Goal: Task Accomplishment & Management: Manage account settings

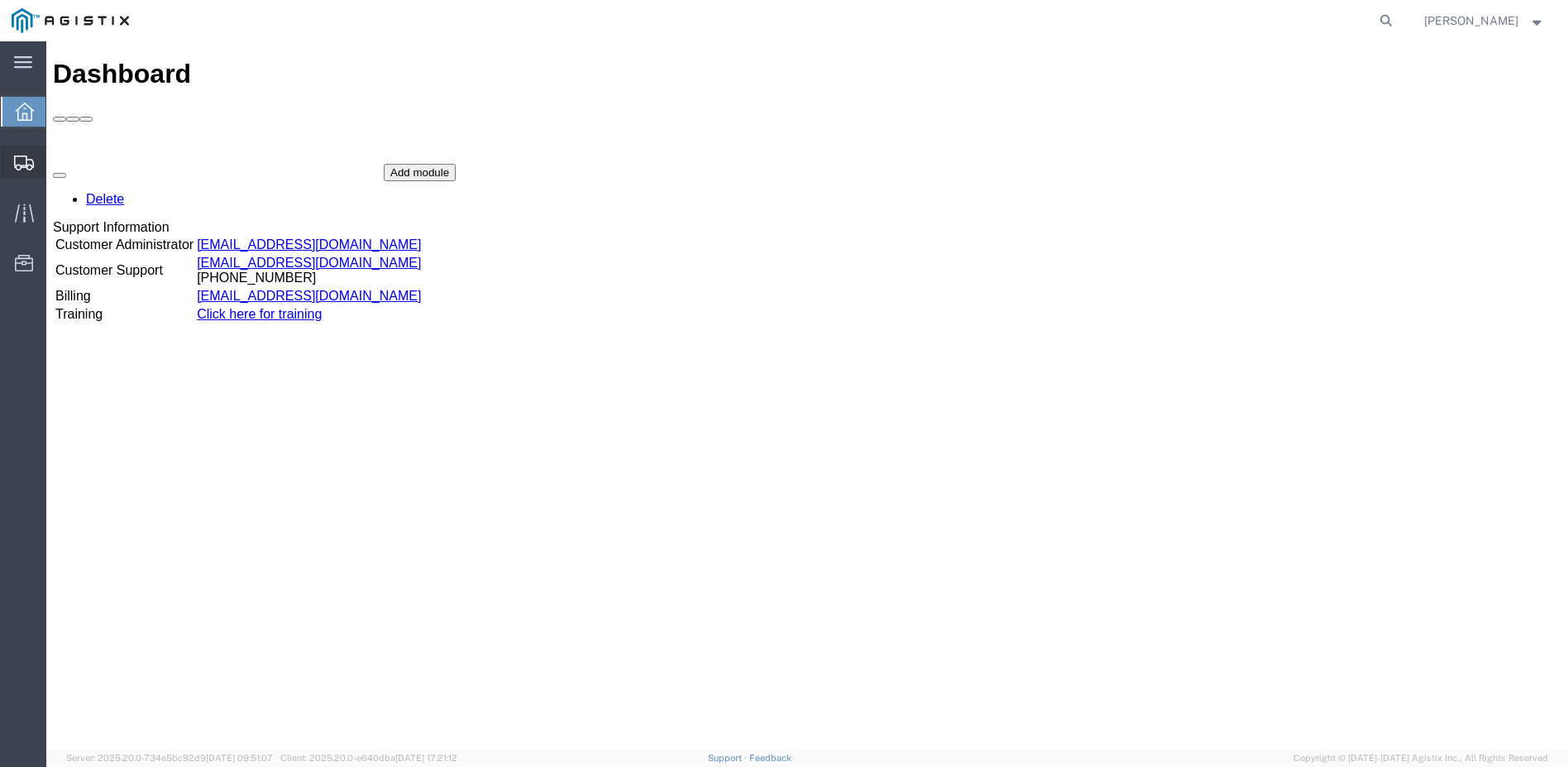
click at [0, 0] on span "Shipment Manager" at bounding box center [0, 0] width 0 height 0
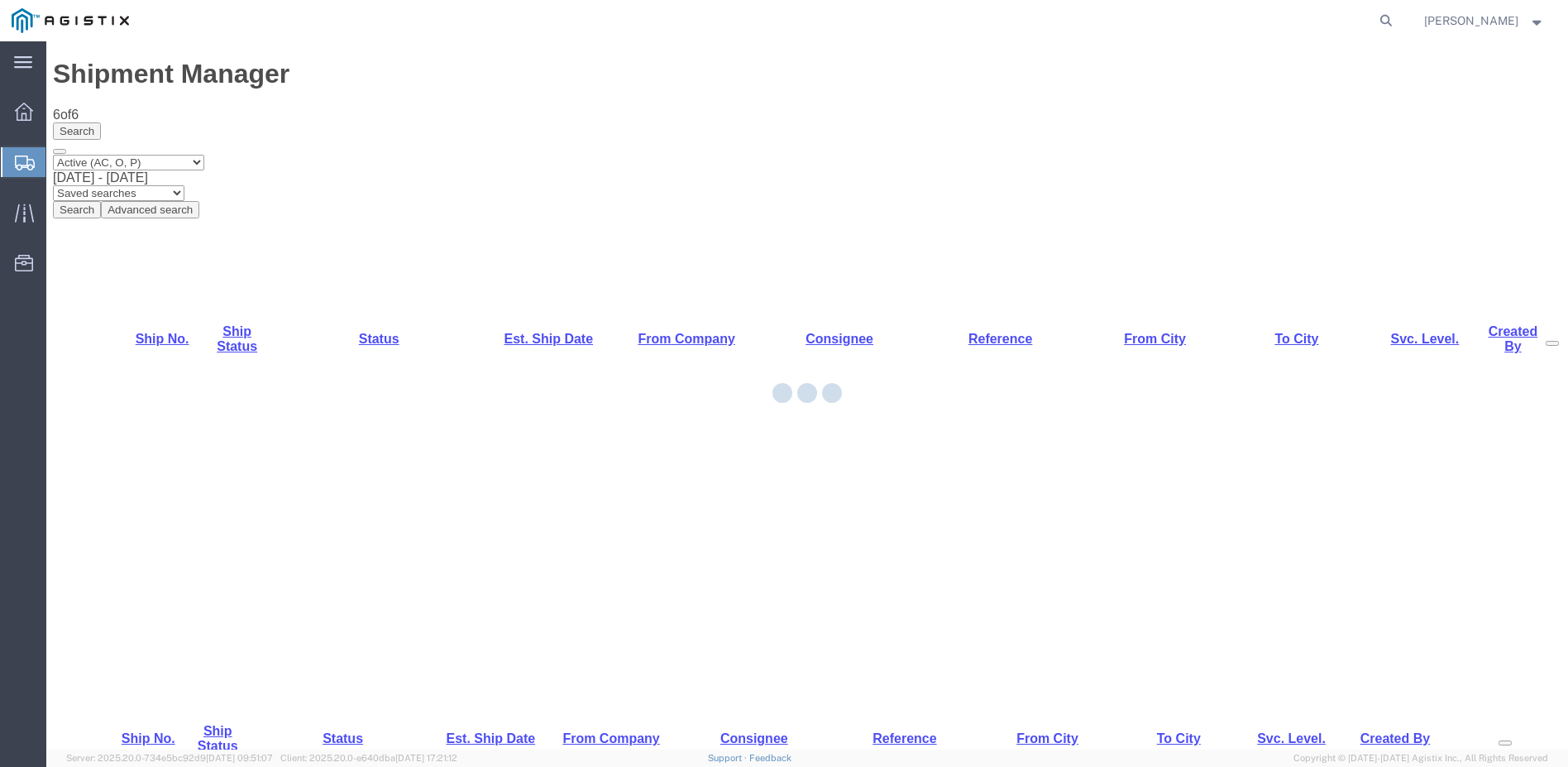
drag, startPoint x: 99, startPoint y: 275, endPoint x: 145, endPoint y: 316, distance: 61.6
click at [145, 316] on div at bounding box center [807, 395] width 1522 height 708
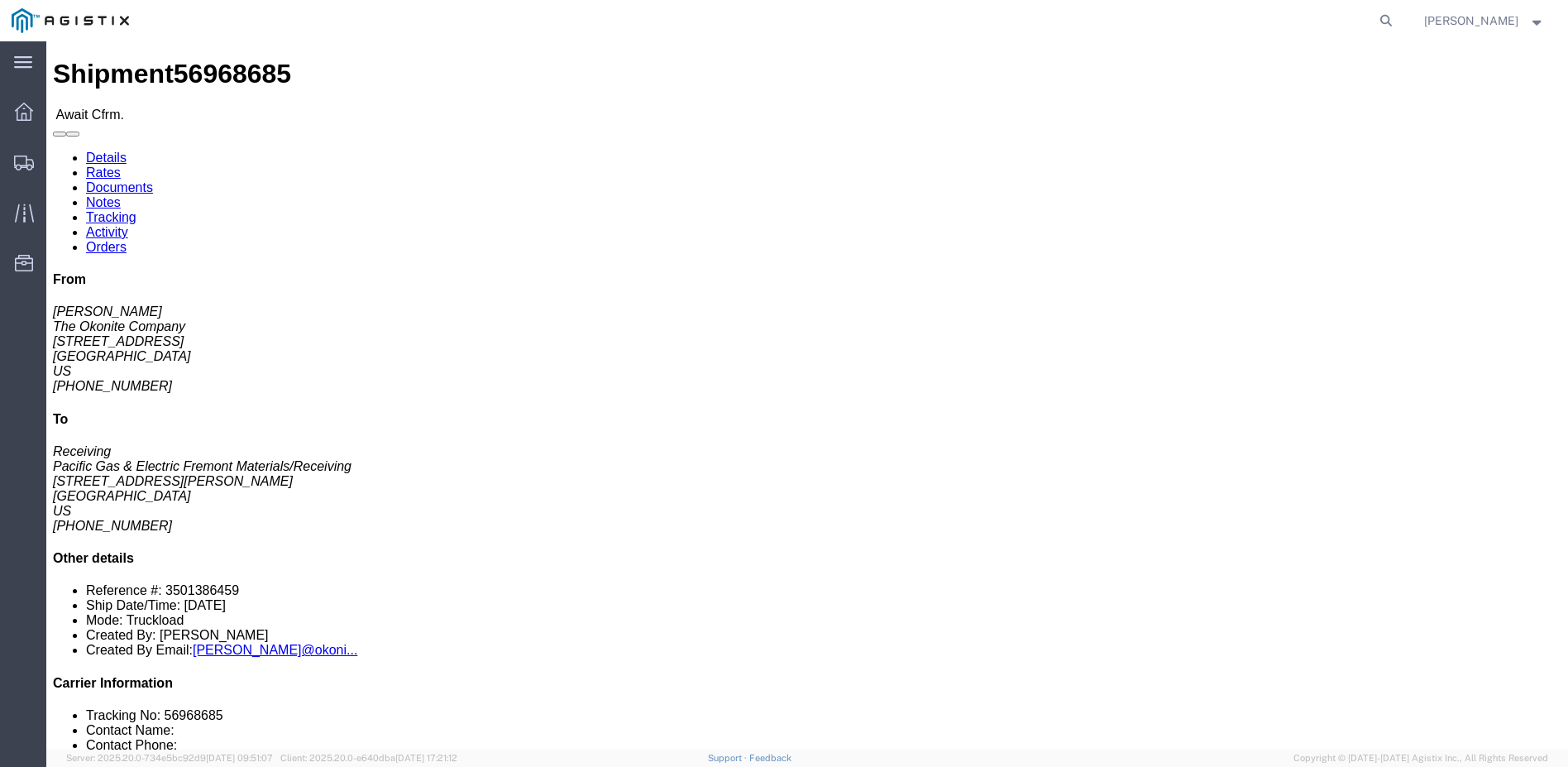
click link "Confirm"
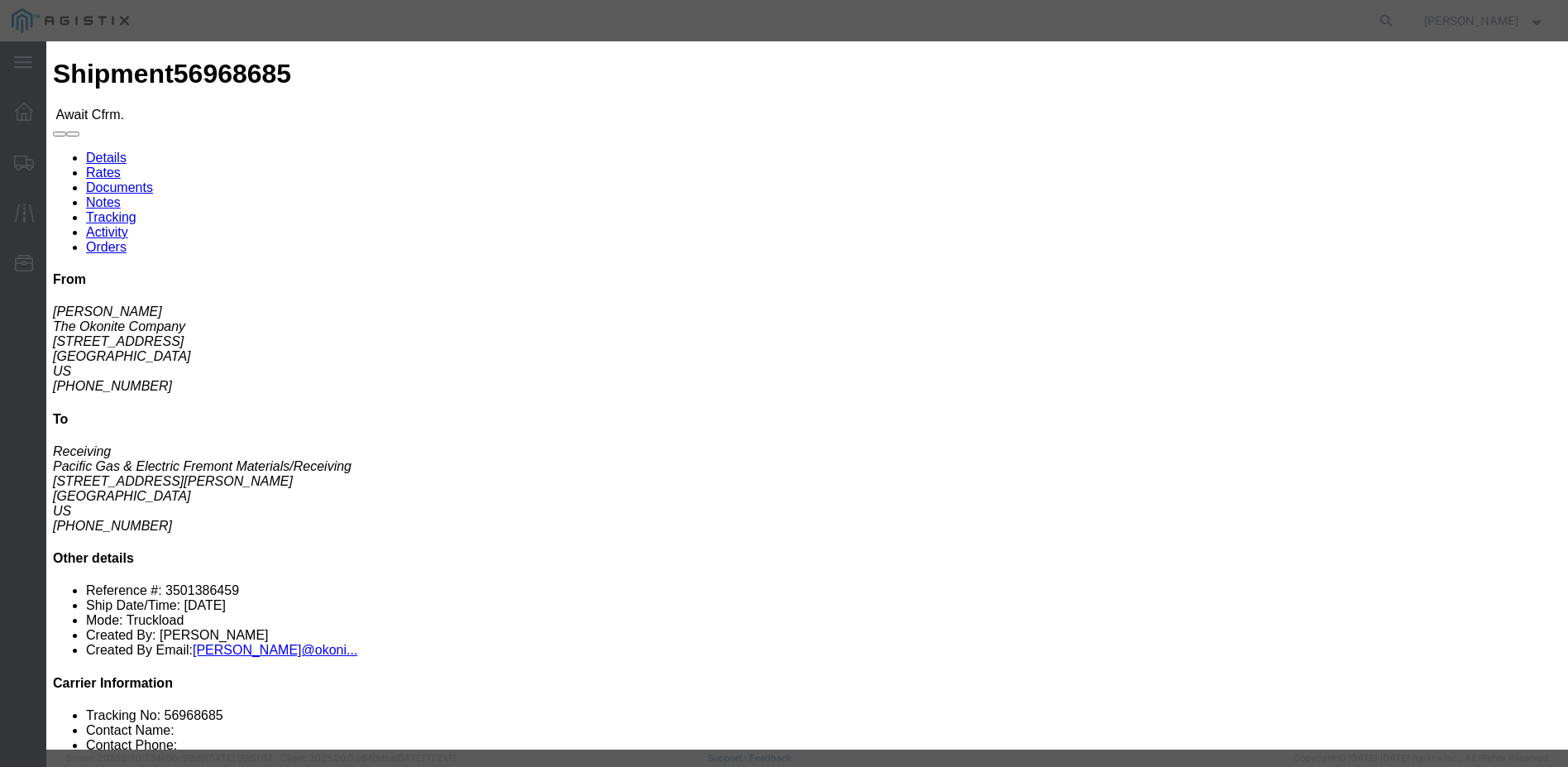
click input "text"
type input "5-33731"
click input "text"
type input "[PERSON_NAME]"
type input "12098359190"
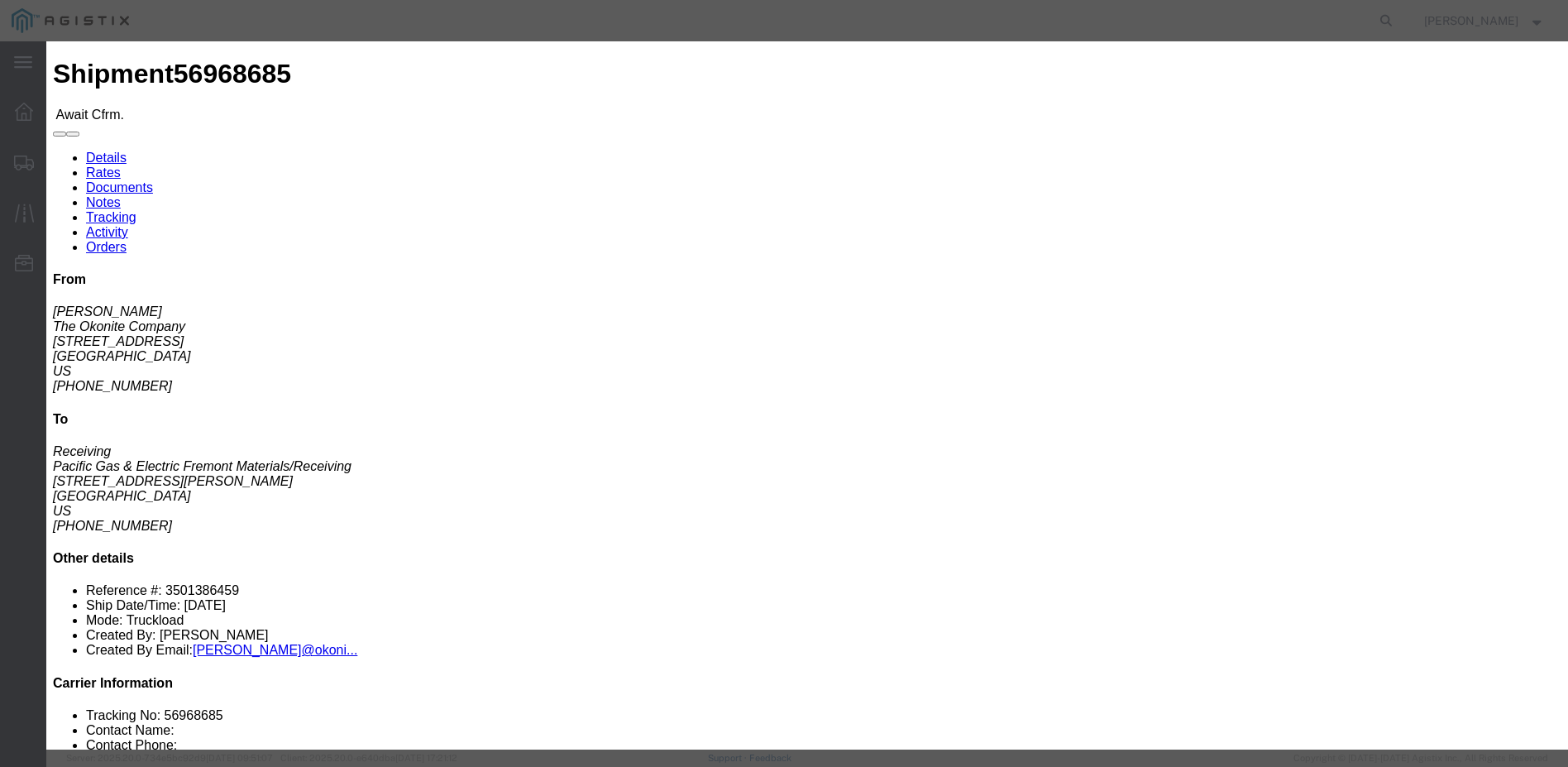
type input "[DATE]"
click div "Confirmation Details Use my profile Bill of Lading Number 5-33731 Person Monito…"
click input "[DATE]"
click th
click td "6"
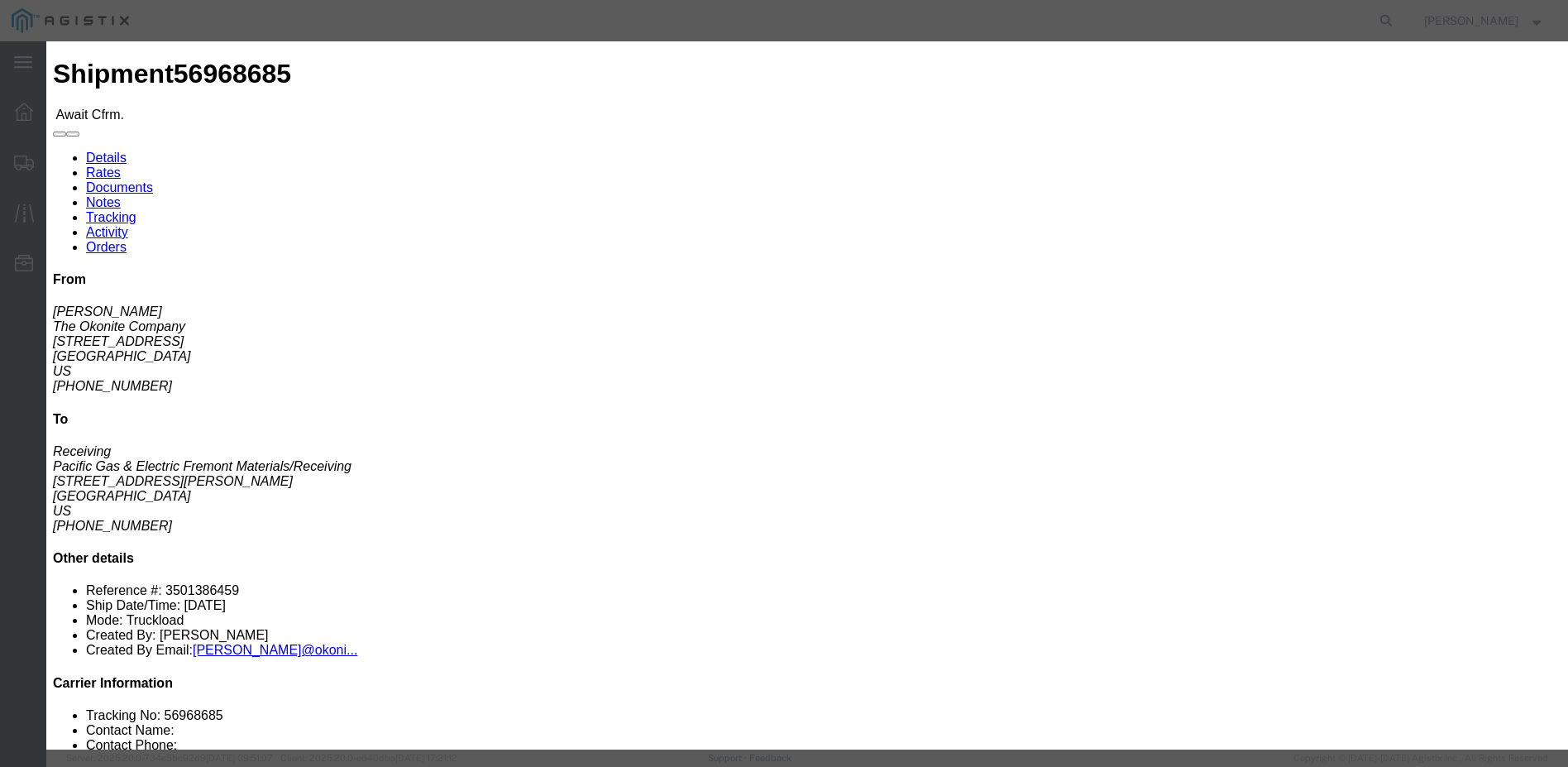
type input "[DATE]"
click input "[DATE]"
click td "6"
type input "[DATE]"
click select "Select FDA Review Other Delay Flight Update Export Customs Cleared Delivery Con…"
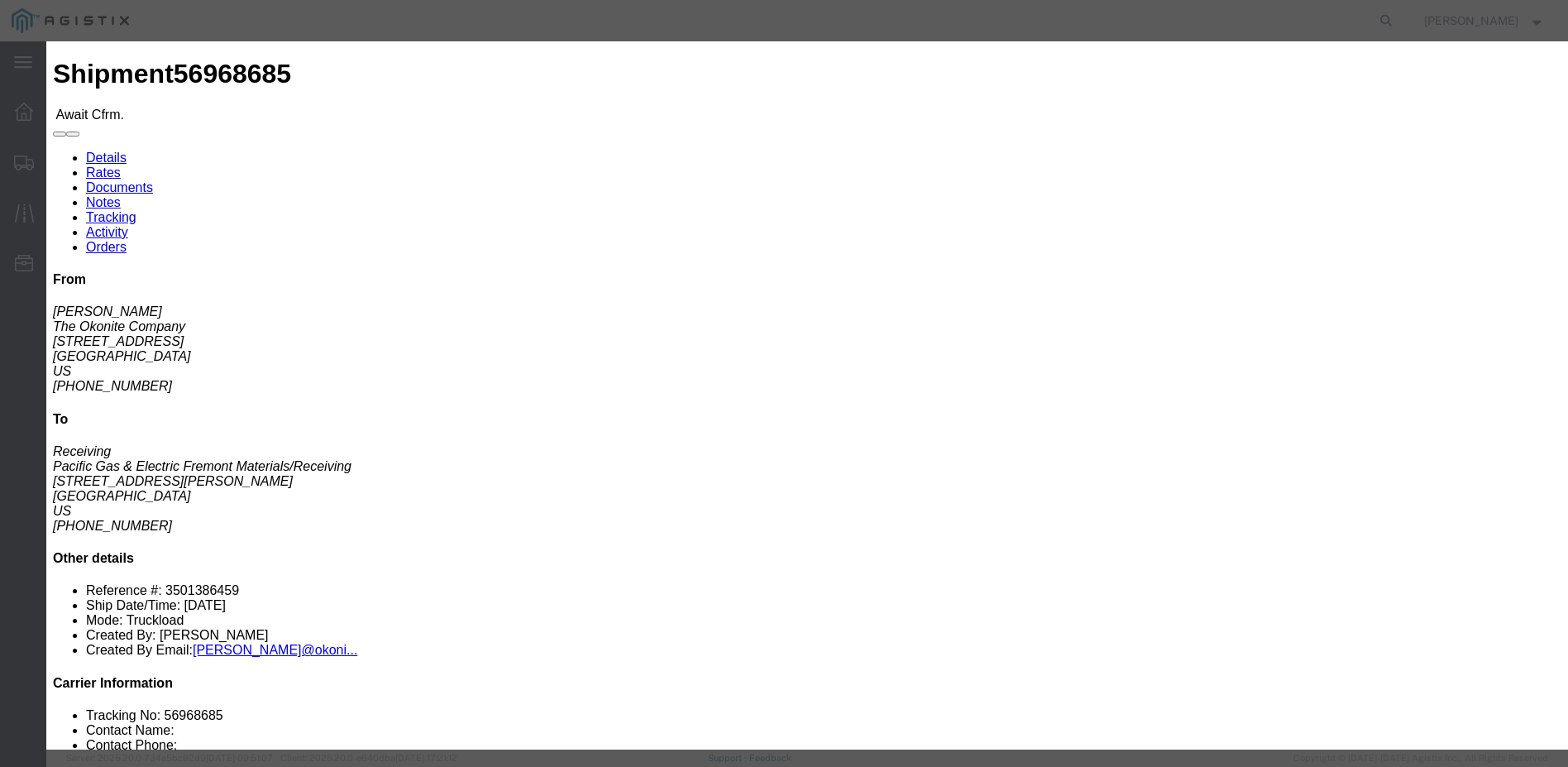
click select "Select FDA Review Other Delay Flight Update Export Customs Cleared Delivery Con…"
select select "DELIVRED"
click select "Select FDA Review Other Delay Flight Update Export Customs Cleared Delivery Con…"
click button "Submit"
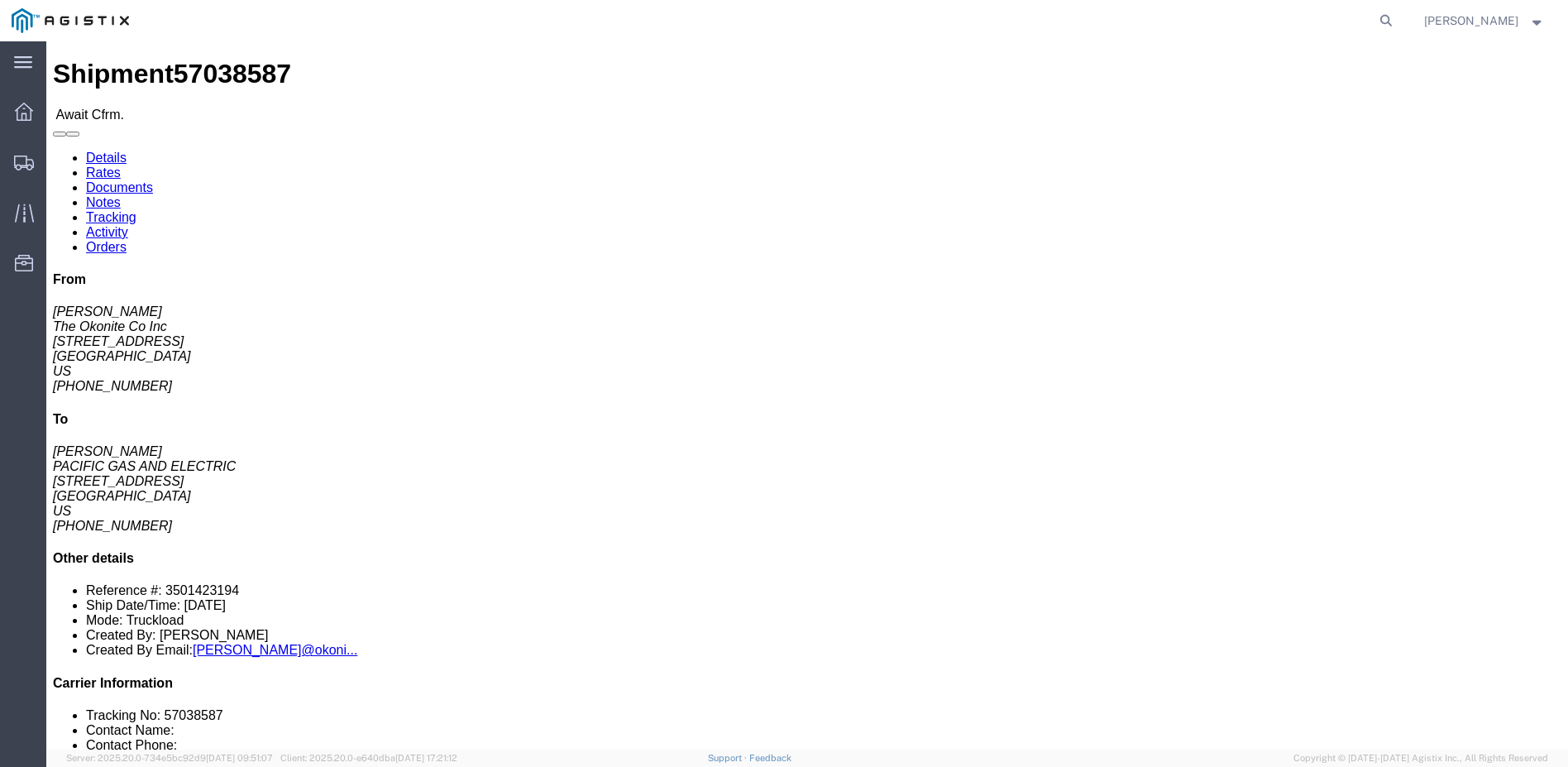
click link "Confirm"
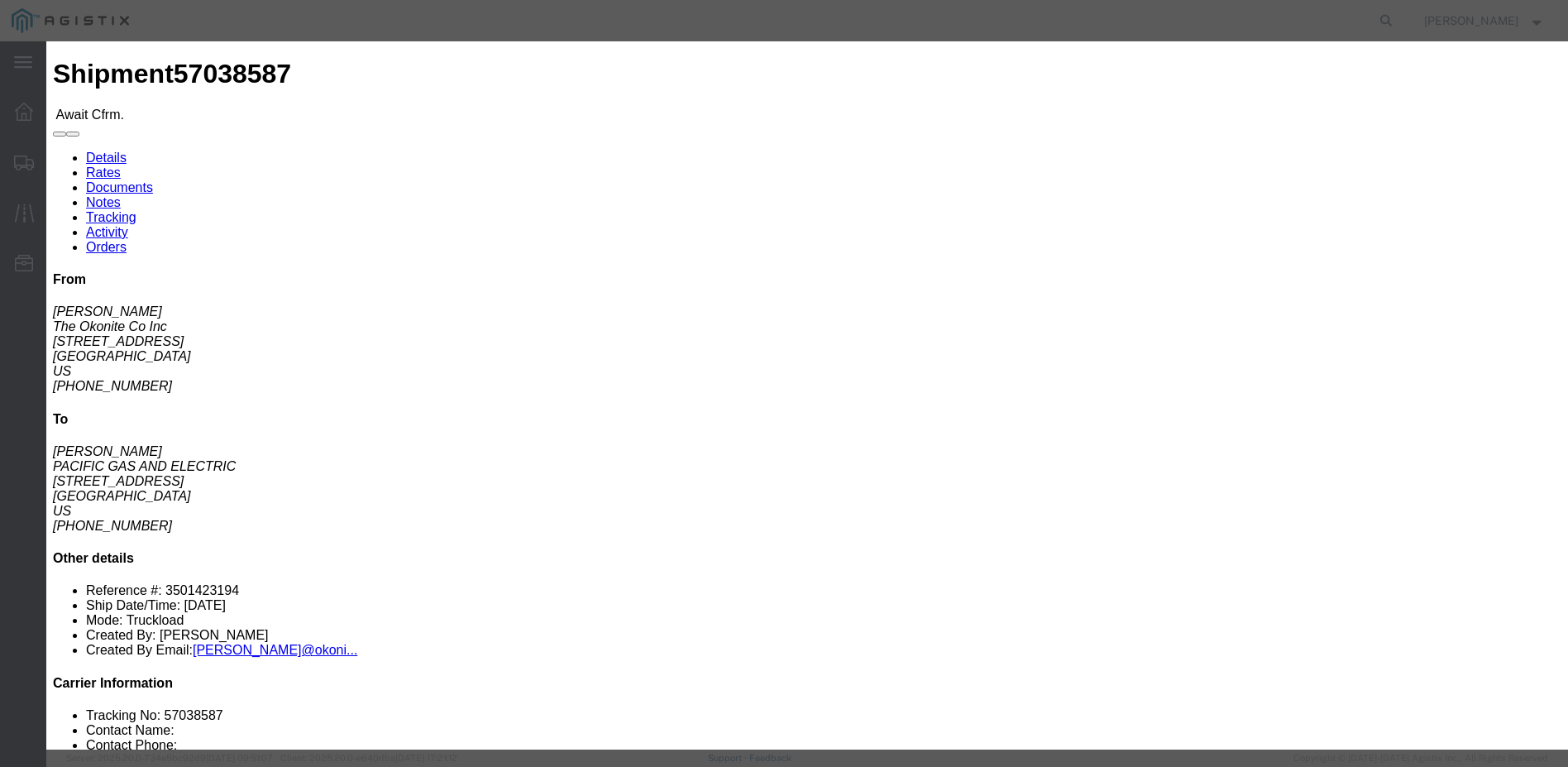
click fieldset "Confirmation Details Use my profile Bill of Lading Number Person Monitor Shipme…"
drag, startPoint x: 643, startPoint y: 181, endPoint x: 635, endPoint y: 188, distance: 10.6
click input "text"
type input "78508"
click input "text"
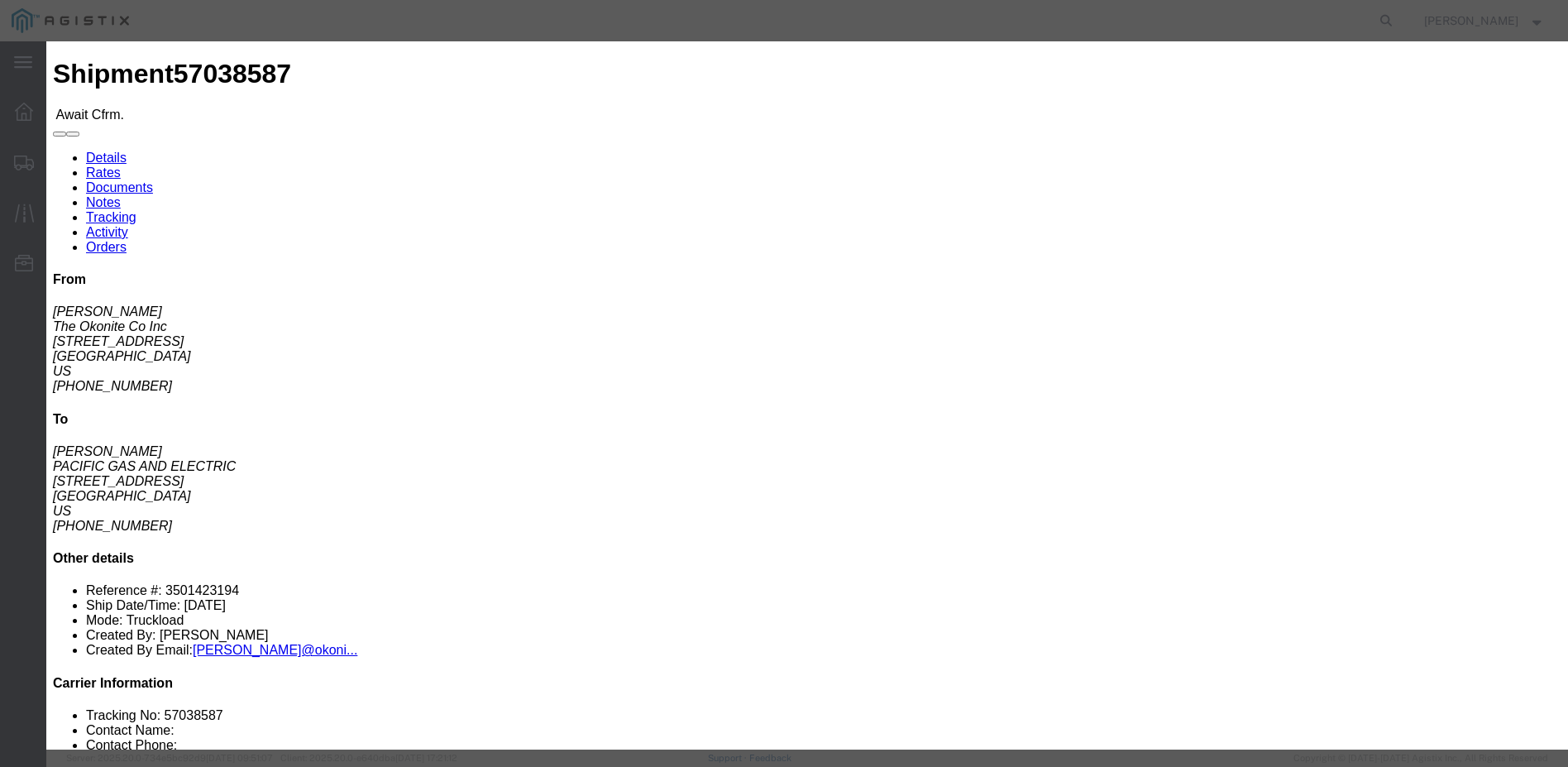
type input "[PERSON_NAME]"
type input "12098359190"
click div "Confirmation Details Use my profile Bill of Lading Number 78508 Person Monitor …"
click input "[DATE]"
click td "7"
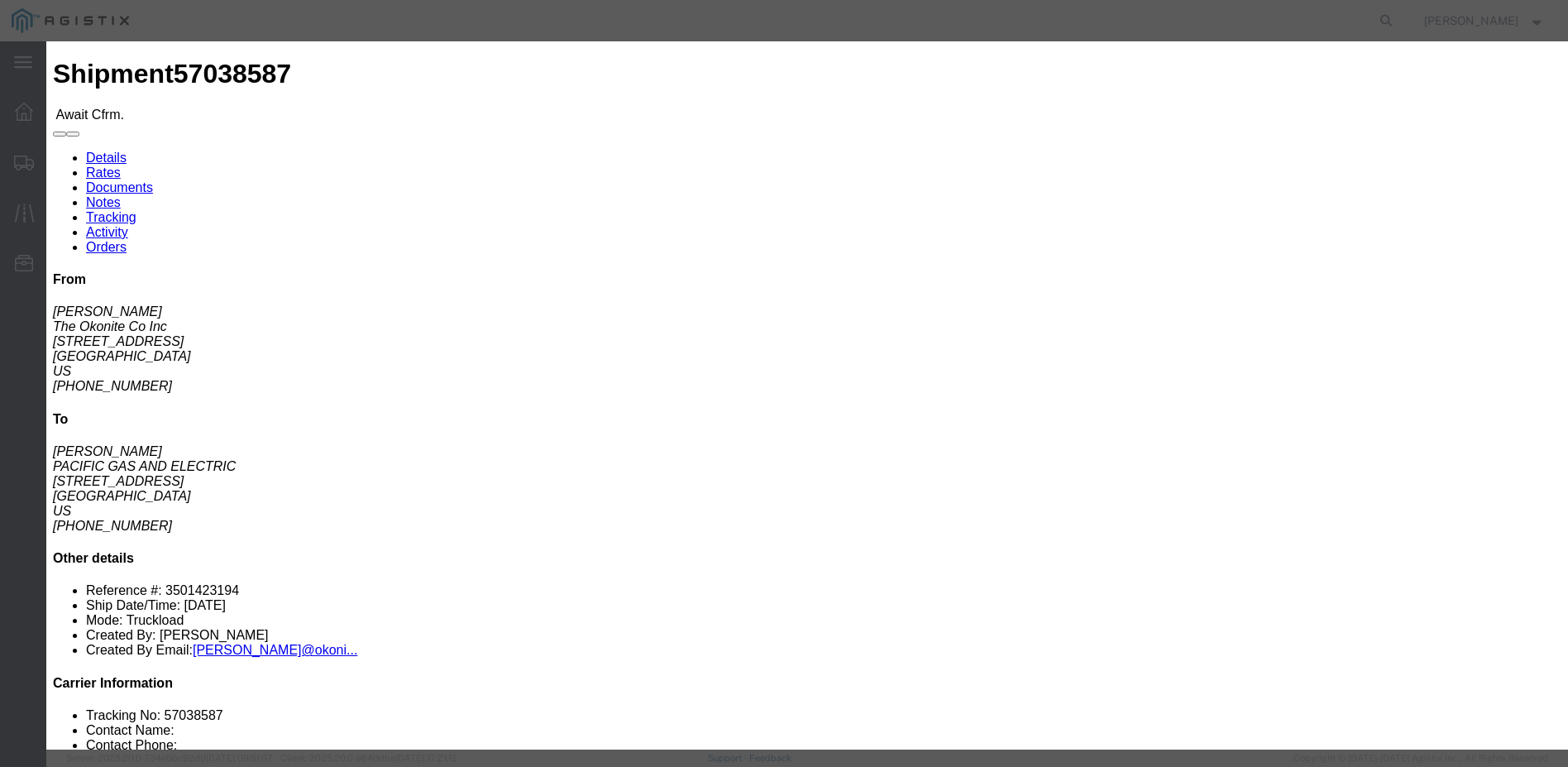
click input "[DATE]"
click td "8"
type input "[DATE]"
click select "Select FDA Review Other Delay Flight Update Export Customs Cleared Delivery Con…"
select select "DELIVRED"
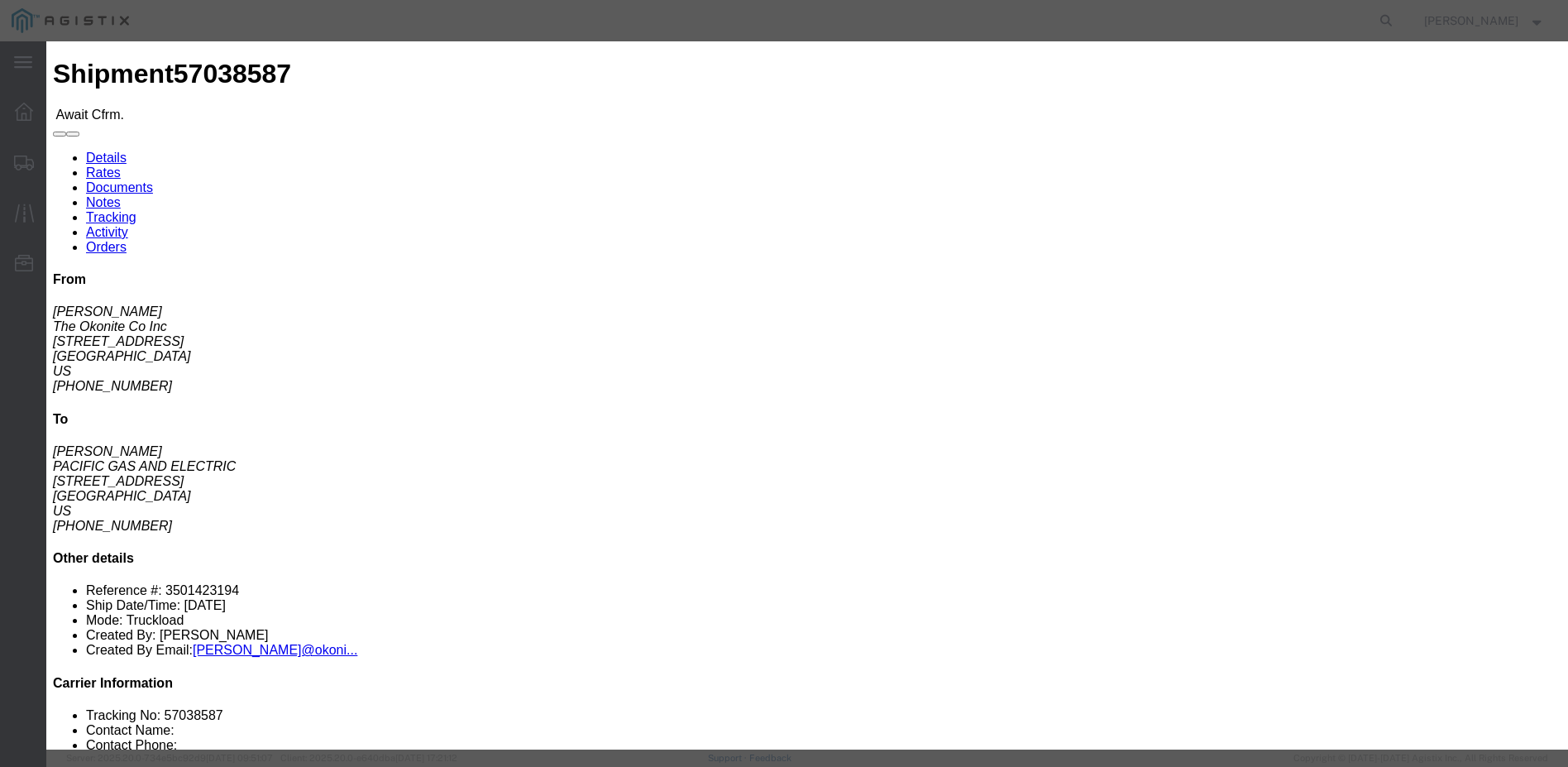
click select "Select FDA Review Other Delay Flight Update Export Customs Cleared Delivery Con…"
click div "Submit Close"
click button "Submit"
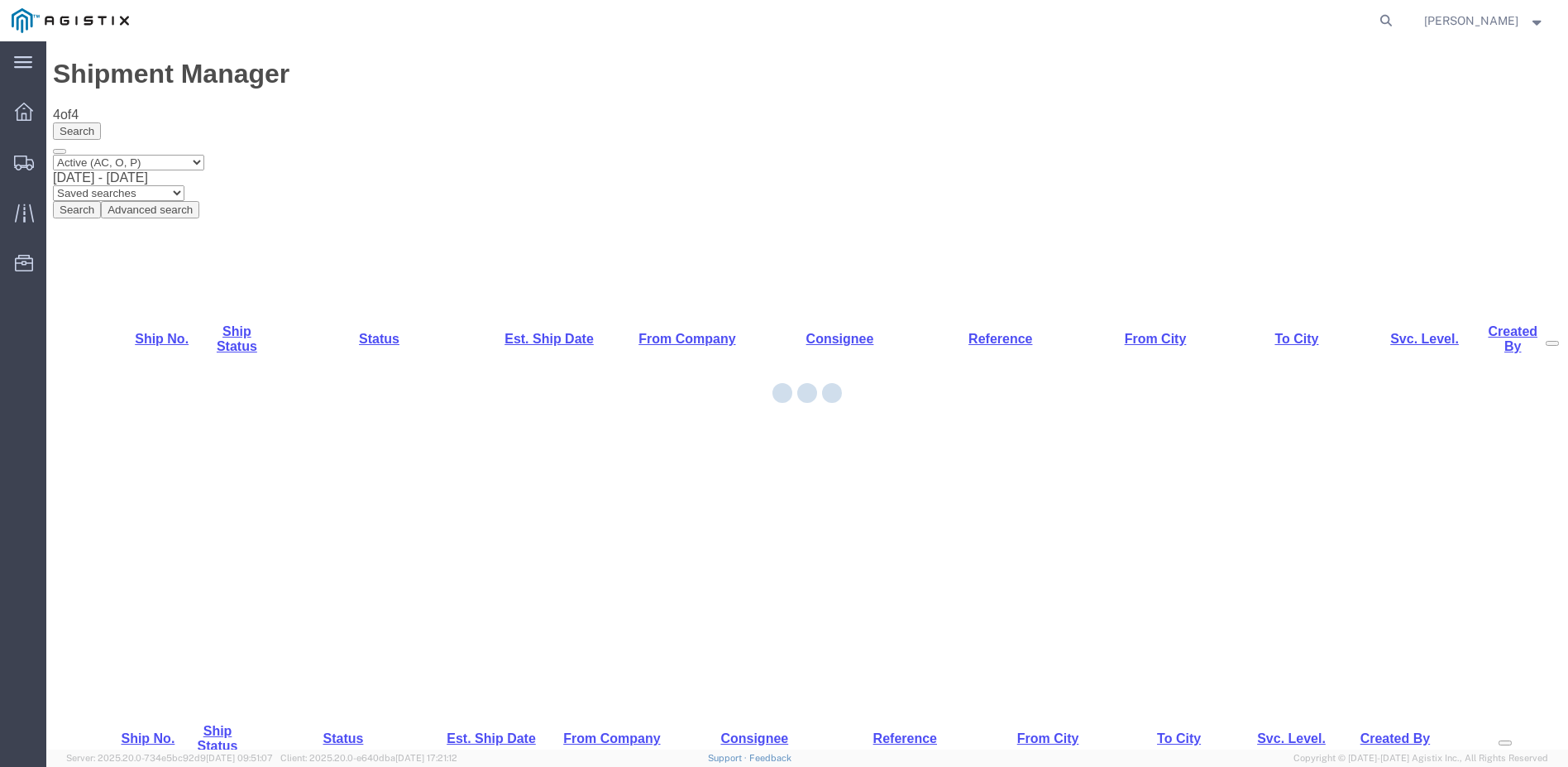
click at [146, 261] on div at bounding box center [807, 395] width 1522 height 708
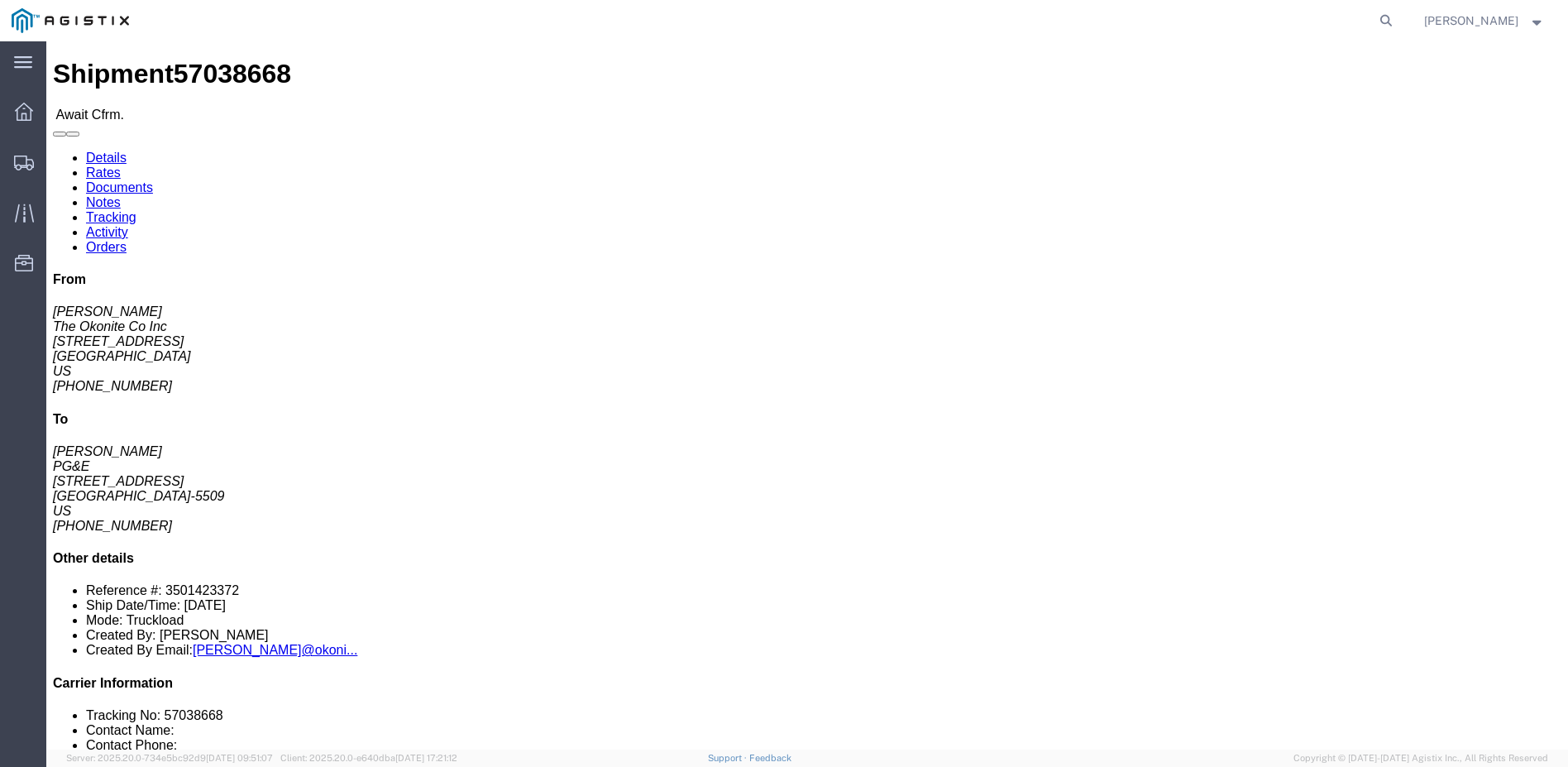
click link "Confirm"
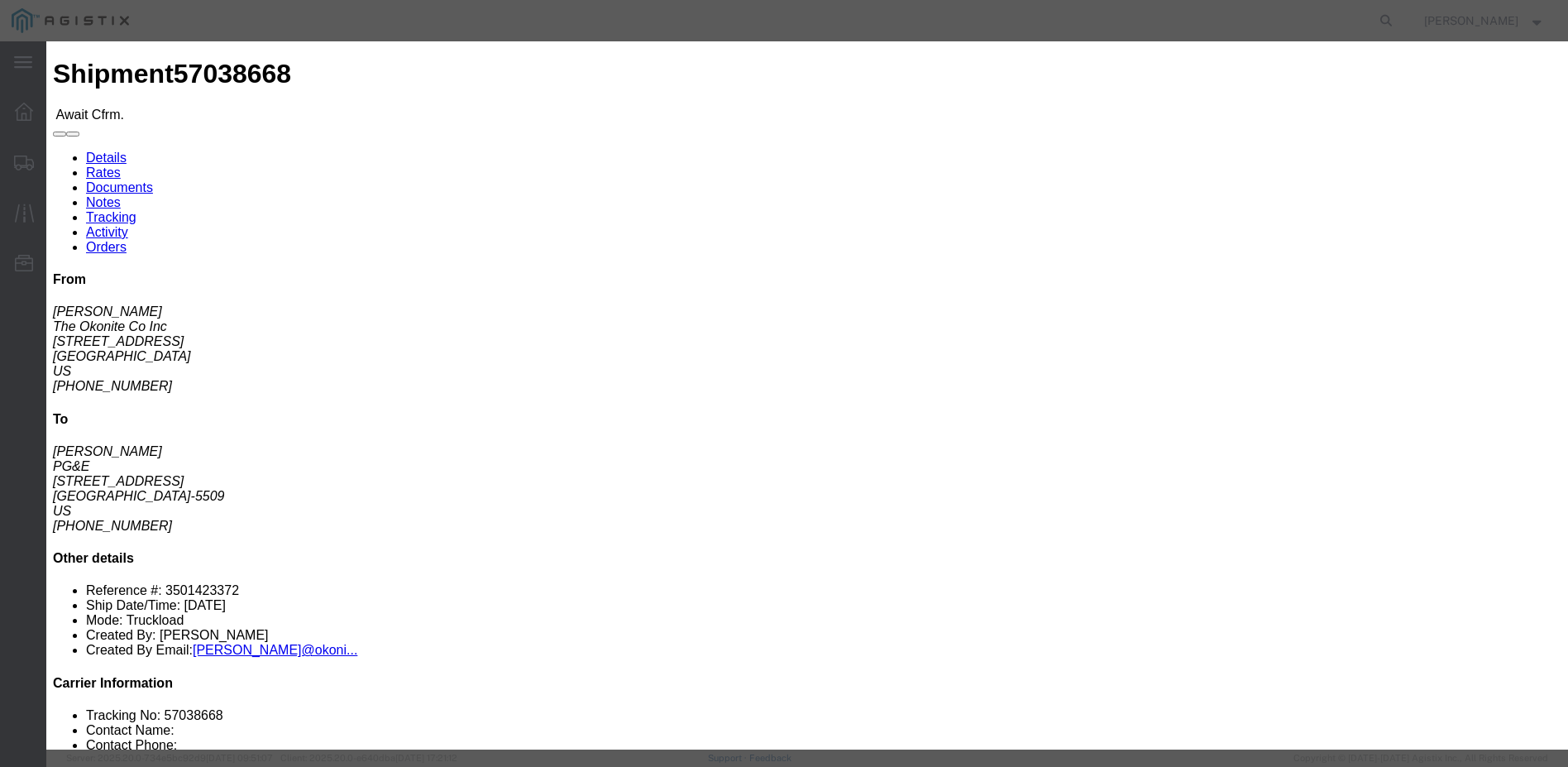
click input "text"
type input "5-33791"
click input "text"
type input "[PERSON_NAME]"
type input "12098359190"
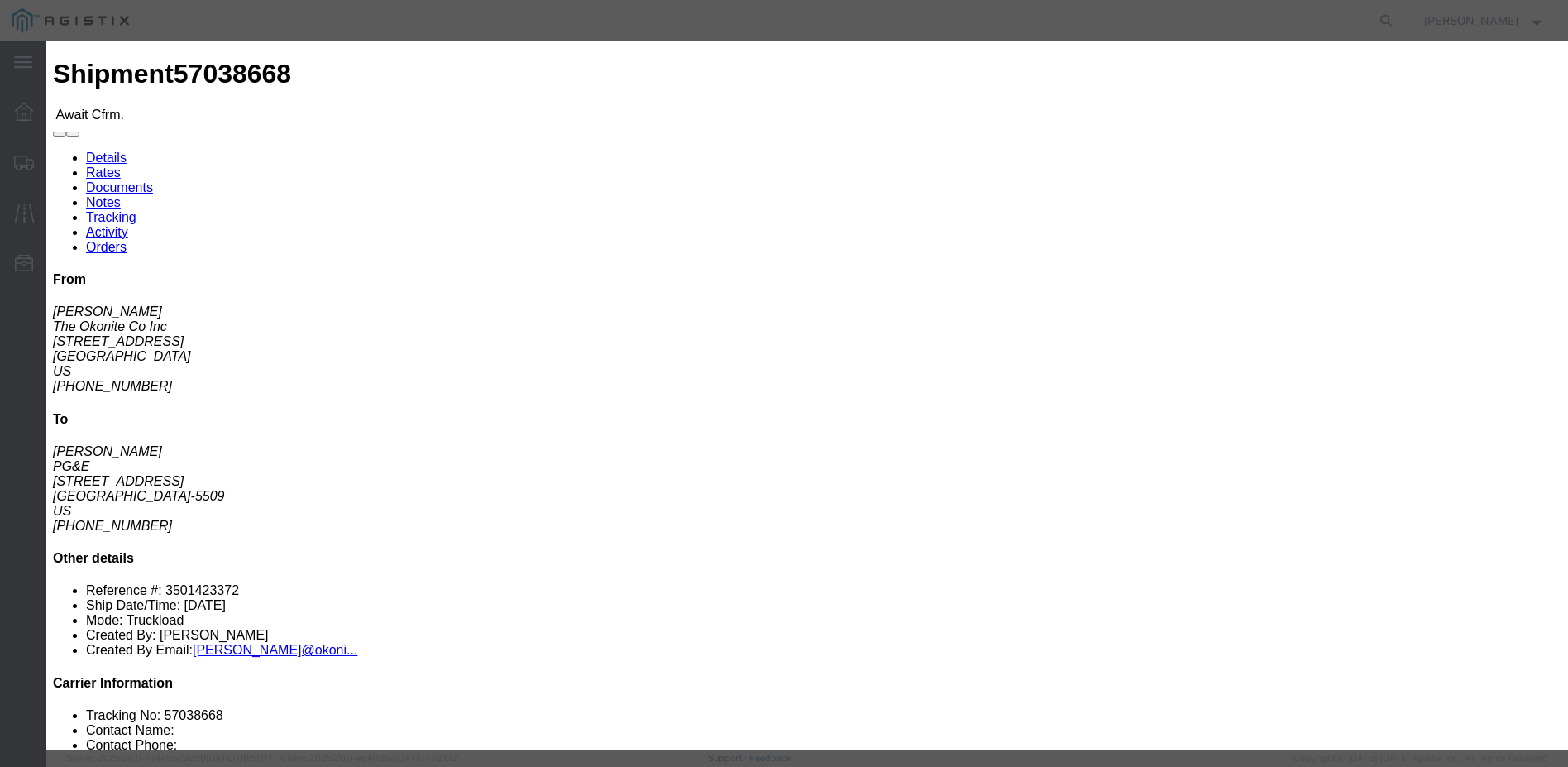
click td "7"
click input "[DATE]"
click td "8"
type input "[DATE]"
click button "Submit"
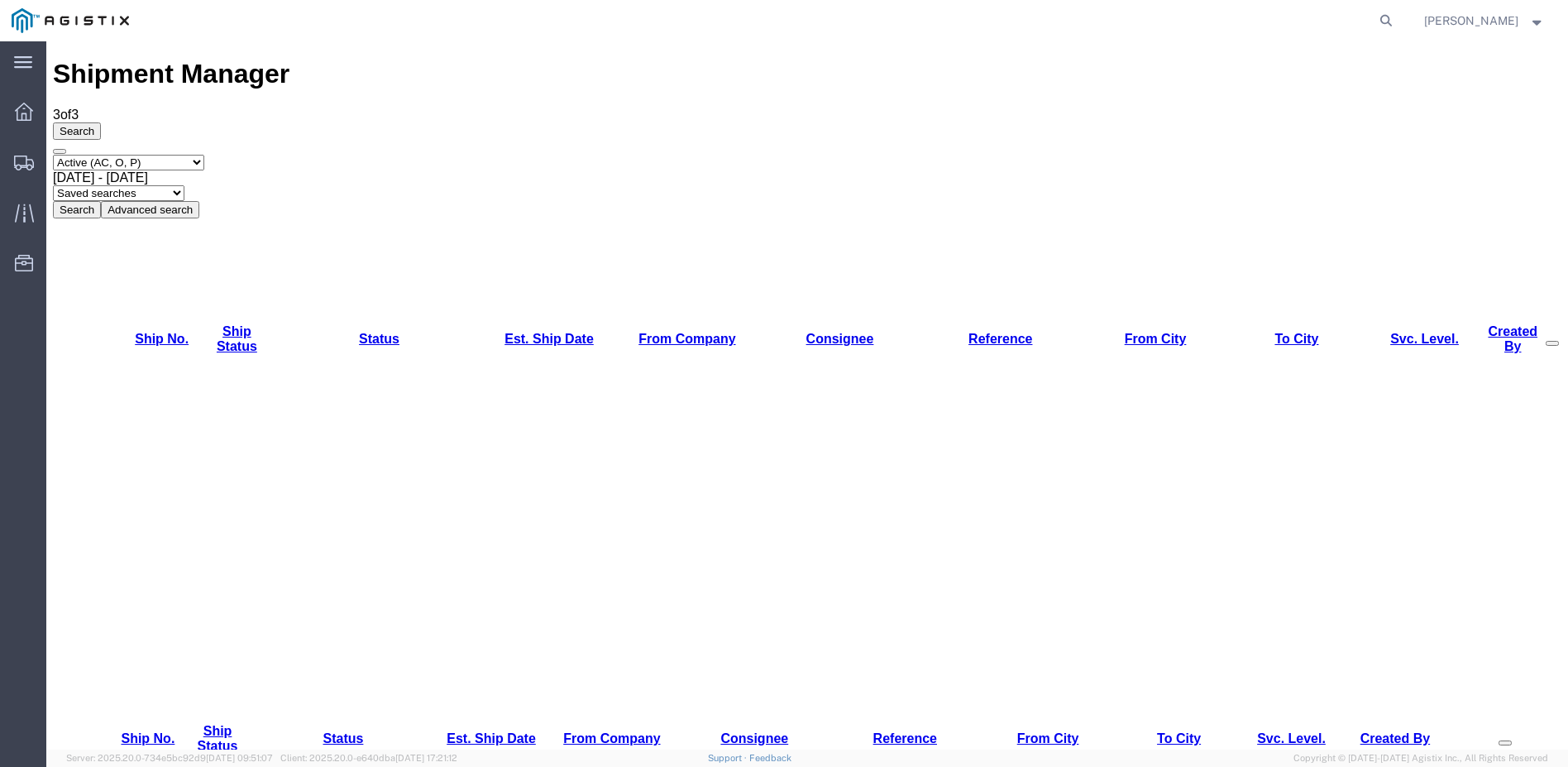
click at [1537, 24] on strong "button" at bounding box center [1537, 20] width 15 height 6
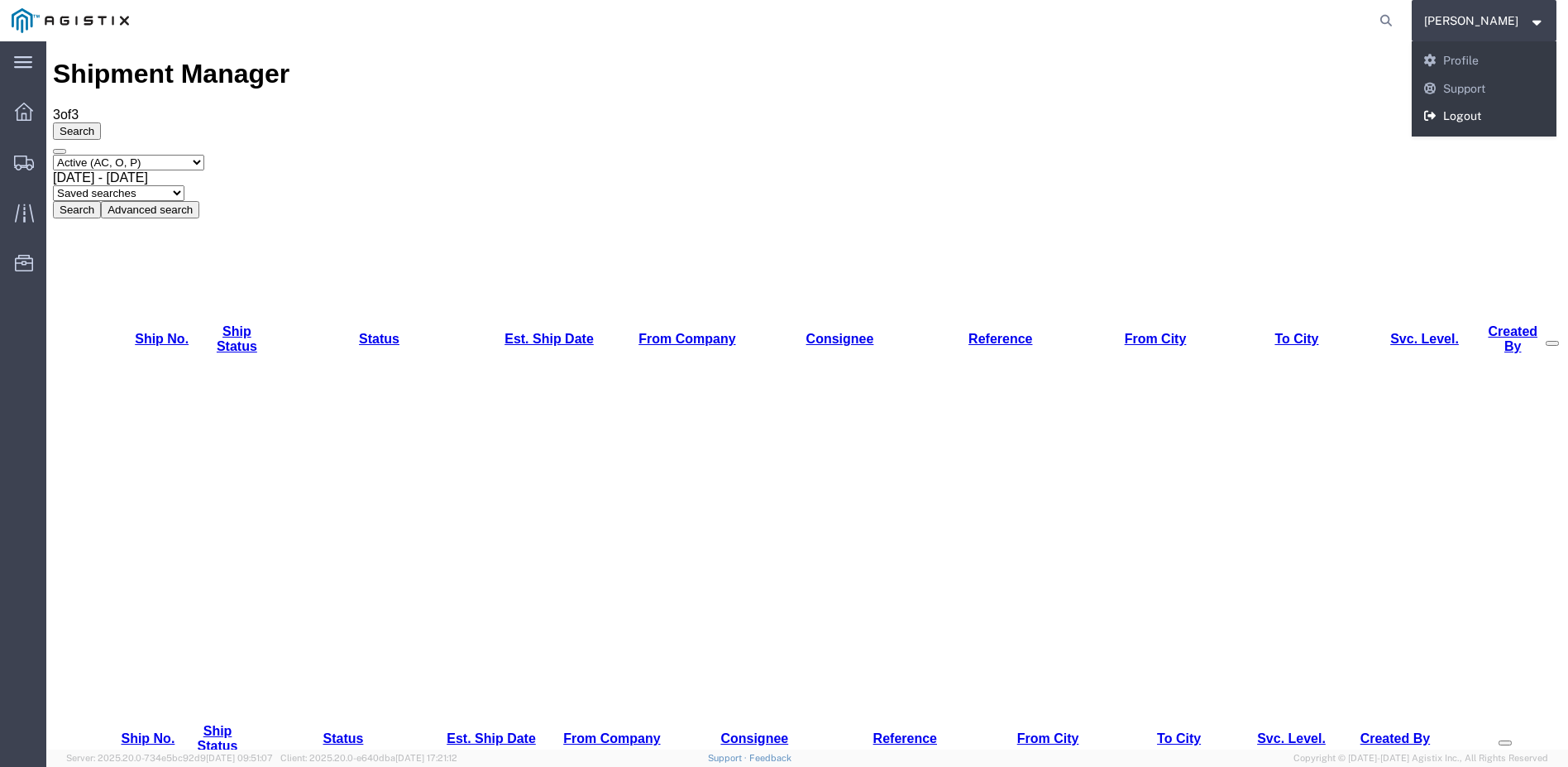
click at [1497, 107] on link "Logout" at bounding box center [1484, 117] width 146 height 28
